Goal: Information Seeking & Learning: Learn about a topic

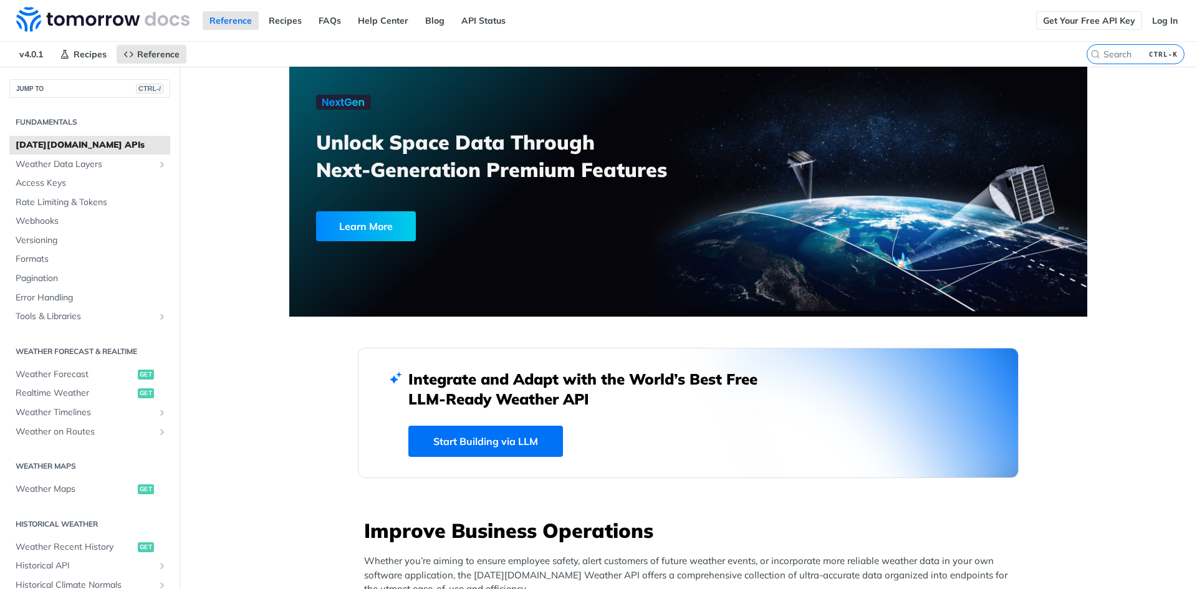
drag, startPoint x: 1109, startPoint y: 257, endPoint x: 1079, endPoint y: 26, distance: 233.8
drag, startPoint x: 688, startPoint y: 376, endPoint x: 688, endPoint y: 149, distance: 226.9
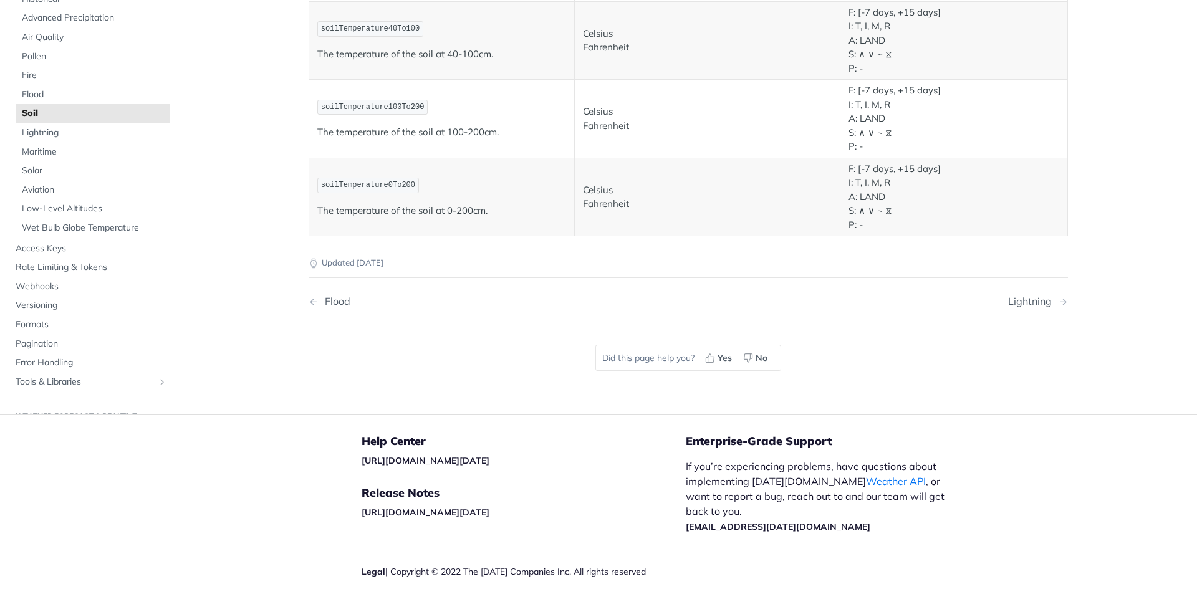
scroll to position [847, 0]
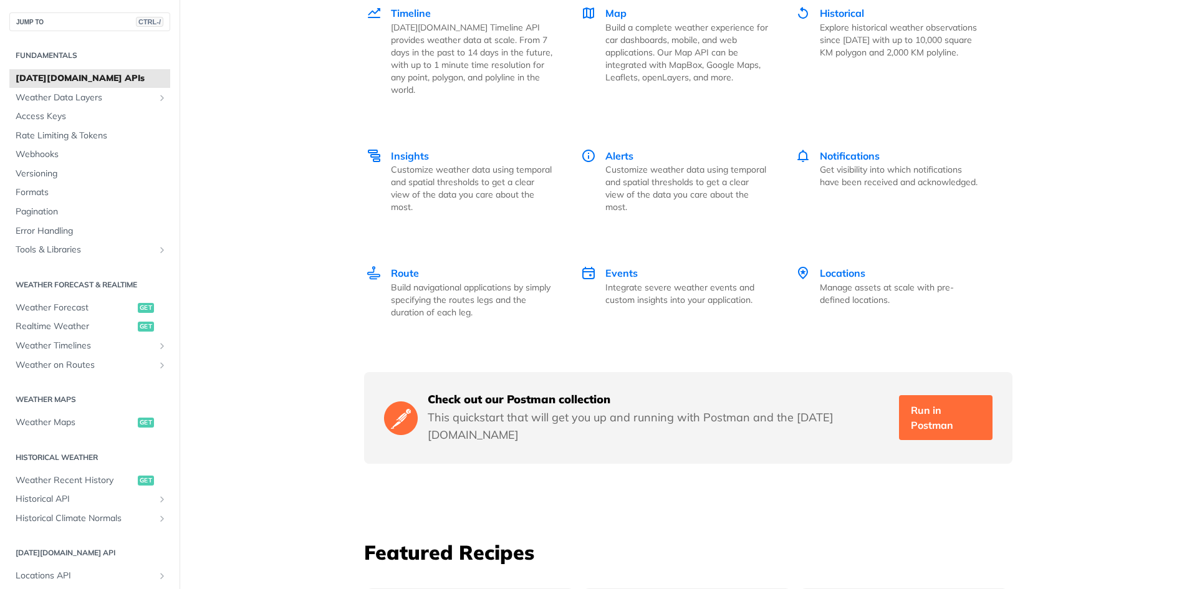
scroll to position [1807, 0]
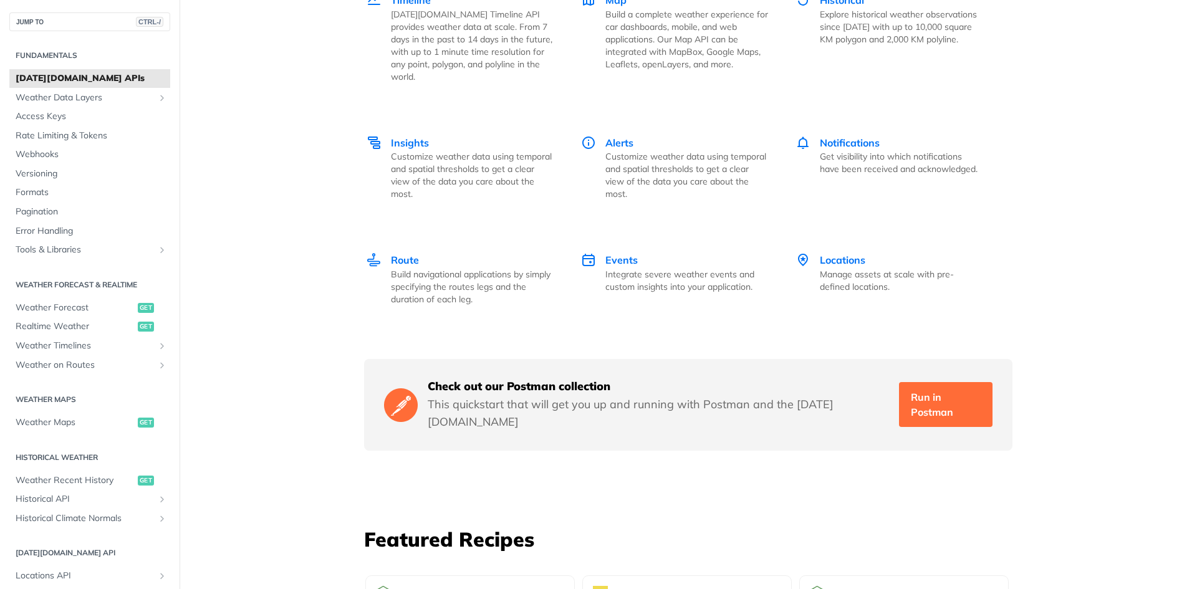
drag, startPoint x: 209, startPoint y: 295, endPoint x: 256, endPoint y: 370, distance: 88.5
drag, startPoint x: 256, startPoint y: 370, endPoint x: 218, endPoint y: 348, distance: 44.1
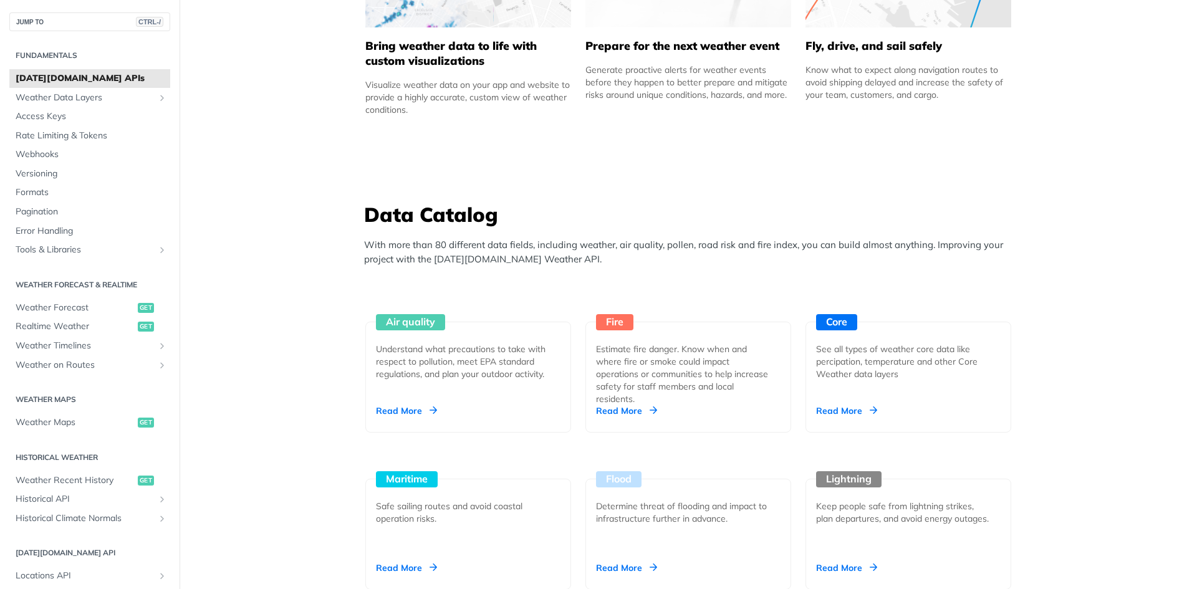
scroll to position [1122, 0]
